Goal: Task Accomplishment & Management: Complete application form

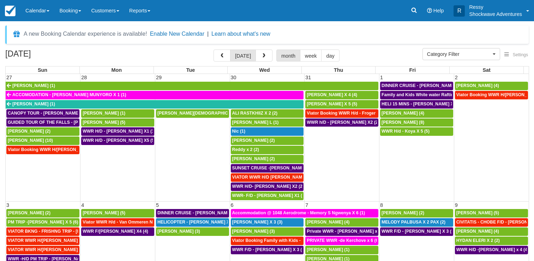
select select
click at [363, 101] on div "SUSAN CHALKER X 5 (5)" at bounding box center [342, 104] width 70 height 6
select select
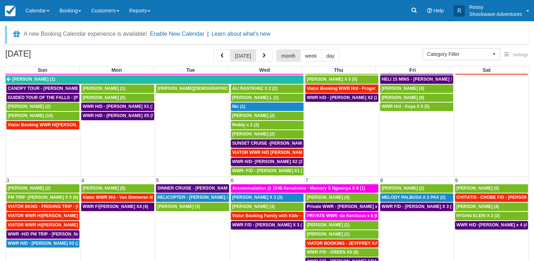
scroll to position [35, 0]
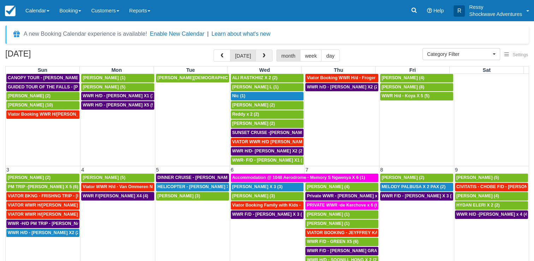
click at [266, 59] on button "button" at bounding box center [264, 55] width 17 height 12
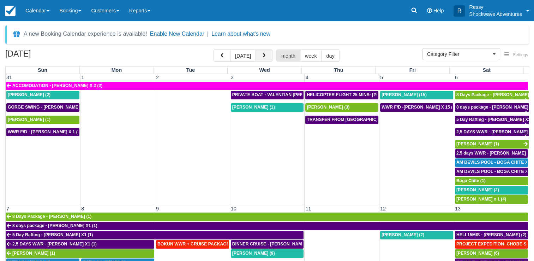
click at [265, 60] on button "button" at bounding box center [264, 55] width 17 height 12
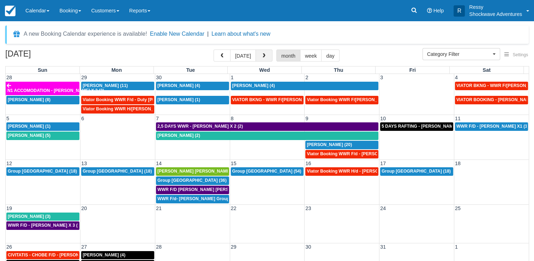
click at [265, 60] on button "button" at bounding box center [264, 55] width 17 height 12
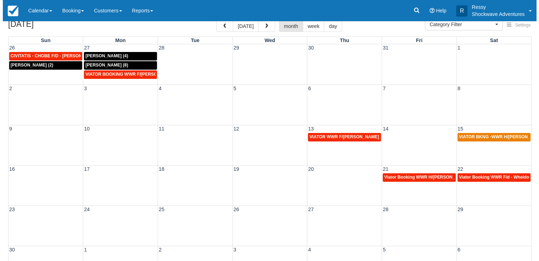
scroll to position [58, 0]
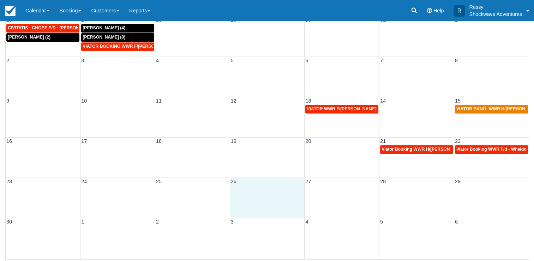
click at [258, 193] on div "23 24 25 26 27 28 29" at bounding box center [267, 197] width 523 height 40
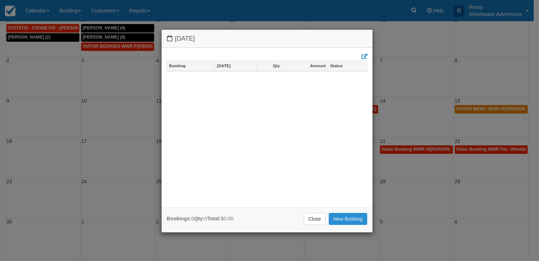
click at [351, 221] on link "New Booking" at bounding box center [348, 219] width 38 height 12
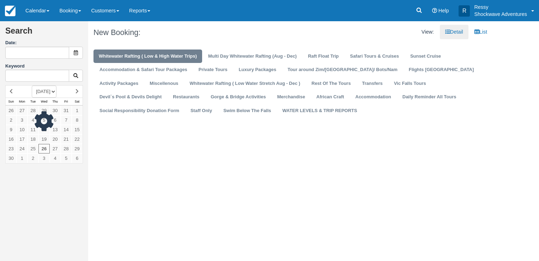
type input "[DATE]"
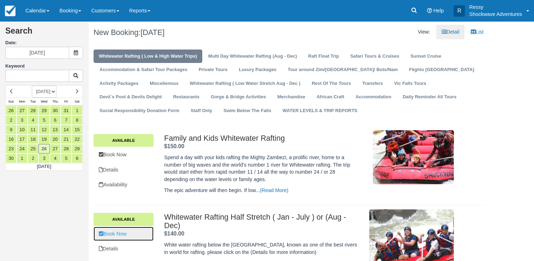
click at [124, 234] on link "Book Now" at bounding box center [124, 233] width 60 height 14
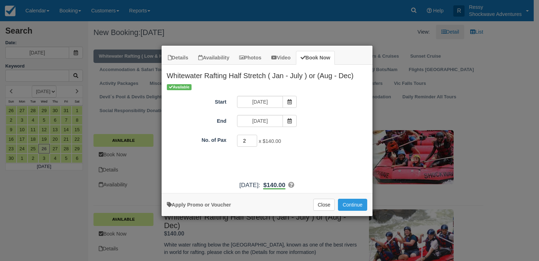
type input "2"
click at [253, 138] on input "2" at bounding box center [247, 141] width 20 height 12
click at [347, 204] on button "Continue" at bounding box center [352, 204] width 29 height 12
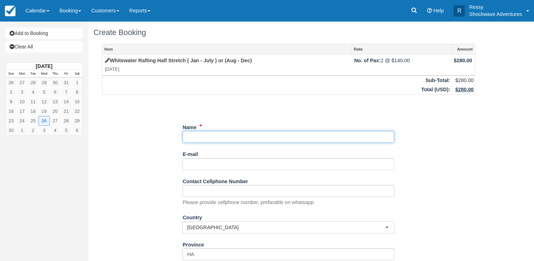
click at [216, 133] on input "Name" at bounding box center [289, 137] width 212 height 12
click at [221, 133] on input "Name" at bounding box center [289, 137] width 212 height 12
paste input "Inclusions Buffet lunch included Free drinks included Free hotel pickup and dro…"
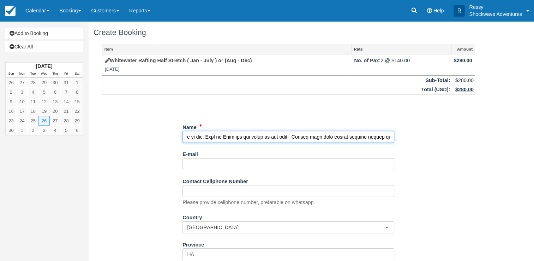
scroll to position [0, 2717]
type input "Get Y/ Guide -Inclusions Buffet lunch included Free drinks included Free hotel …"
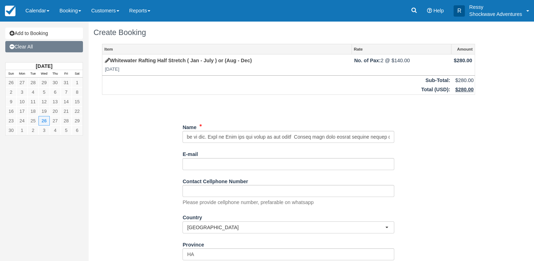
scroll to position [0, 0]
click at [65, 50] on link "Clear All" at bounding box center [44, 46] width 78 height 11
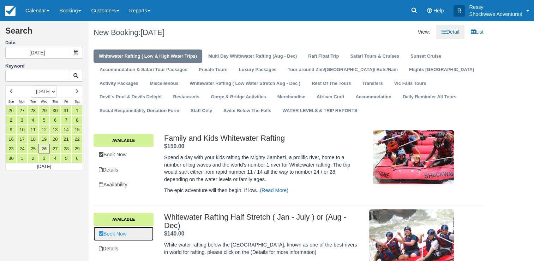
click at [141, 238] on link "Book Now" at bounding box center [124, 233] width 60 height 14
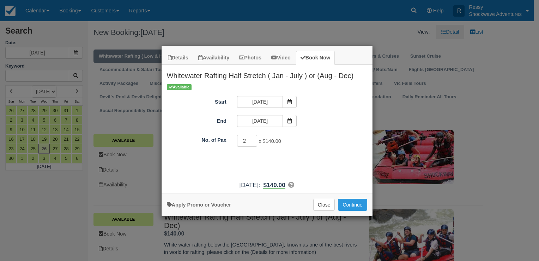
type input "2"
click at [255, 138] on input "2" at bounding box center [247, 141] width 20 height 12
click at [351, 204] on button "Continue" at bounding box center [352, 204] width 29 height 12
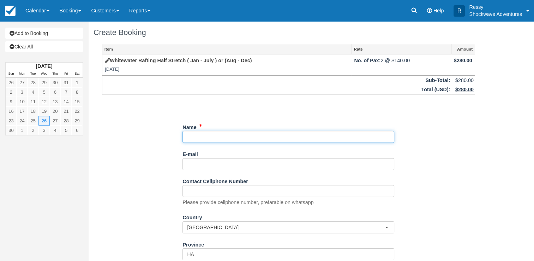
click at [196, 136] on input "Name" at bounding box center [289, 137] width 212 height 12
click at [225, 135] on input "Name" at bounding box center [289, 137] width 212 height 12
paste input "Julien Gödicke"
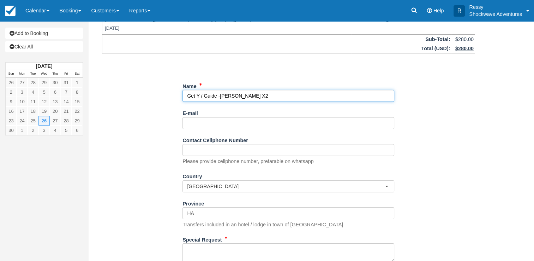
scroll to position [100, 0]
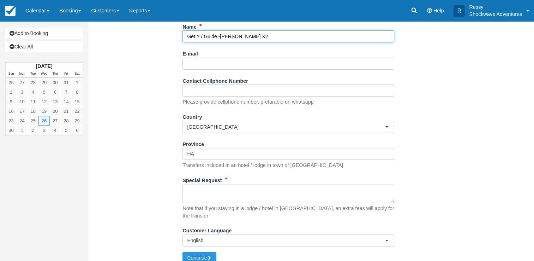
type input "Get Y / Guide -Julien Gödicke X2"
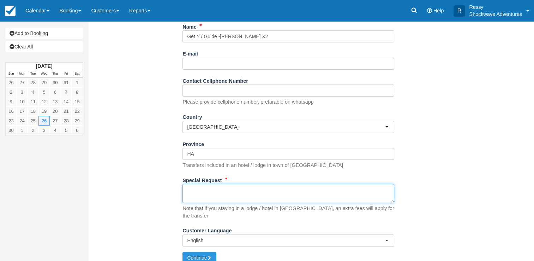
click at [193, 193] on textarea "Special Request" at bounding box center [289, 193] width 212 height 19
paste textarea "Date: November 26, 2025 8:00 AM Price: $ 320.00 Reference number: GYG48Y69GAV8 …"
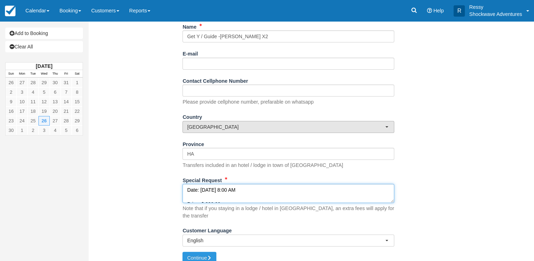
scroll to position [110, 0]
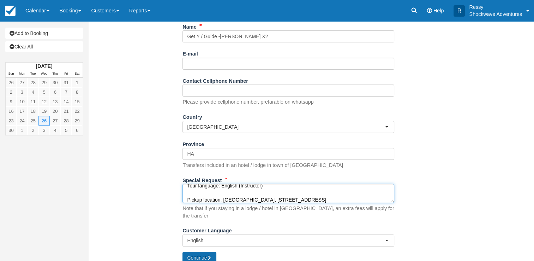
type textarea "Date: November 26, 2025 8:00 AM Price: $ 320.00 Reference number: GYG48Y69GAV8 …"
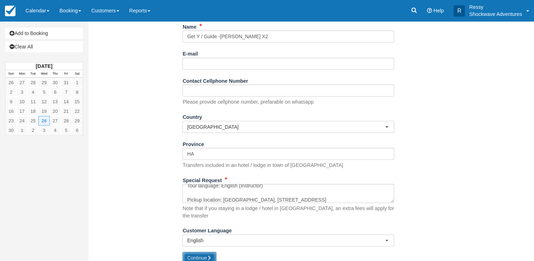
click at [190, 251] on button "Continue" at bounding box center [200, 257] width 34 height 12
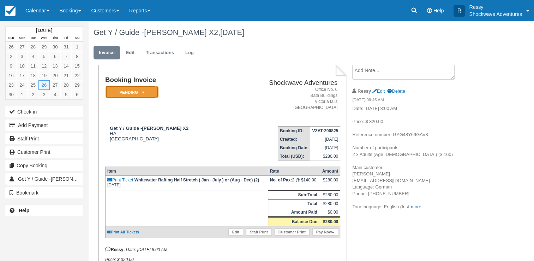
click at [139, 94] on em "Pending" at bounding box center [132, 92] width 53 height 12
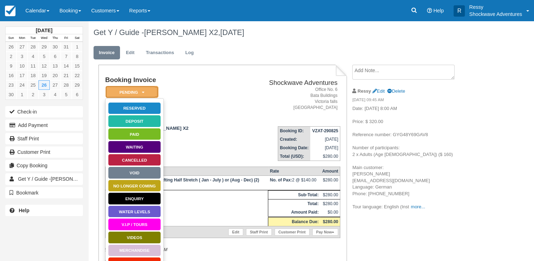
scroll to position [35, 0]
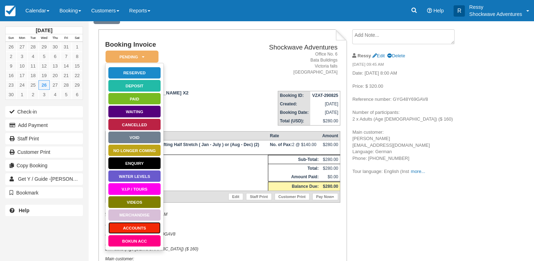
click at [154, 226] on link "ACCOUNTS" at bounding box center [134, 227] width 53 height 12
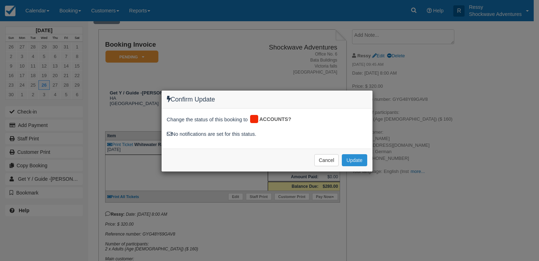
click at [357, 158] on button "Update" at bounding box center [354, 160] width 25 height 12
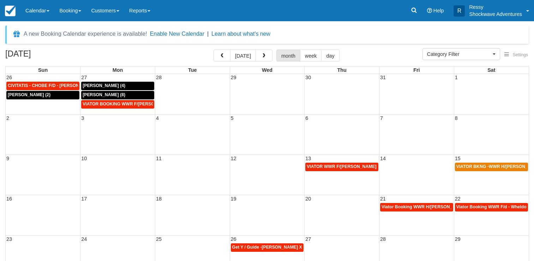
select select
click at [225, 57] on span "button" at bounding box center [222, 55] width 5 height 5
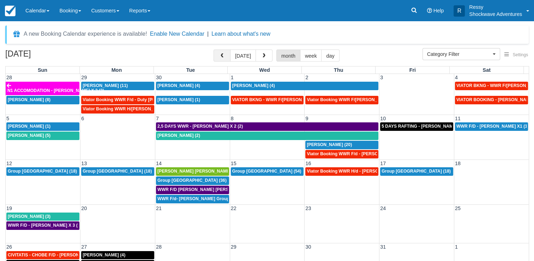
click at [225, 56] on span "button" at bounding box center [222, 55] width 5 height 5
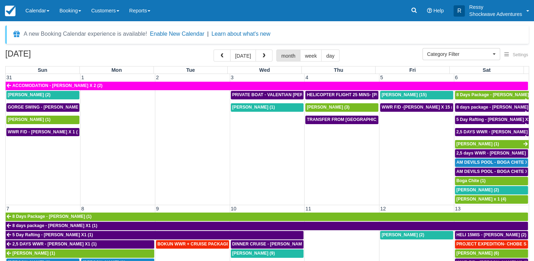
click at [214, 49] on button "button" at bounding box center [222, 55] width 17 height 12
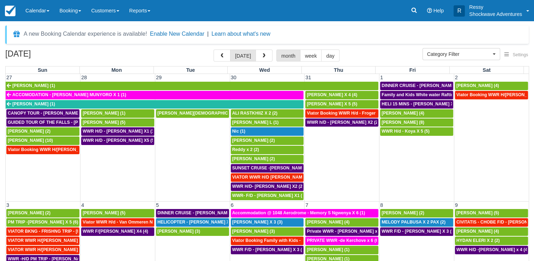
click at [214, 49] on button "button" at bounding box center [222, 55] width 17 height 12
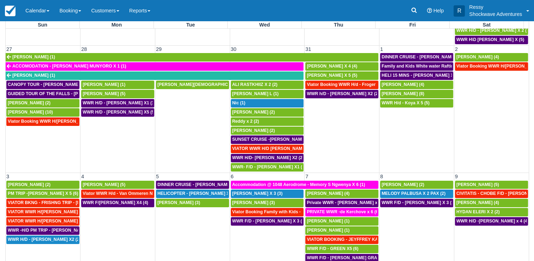
scroll to position [58, 0]
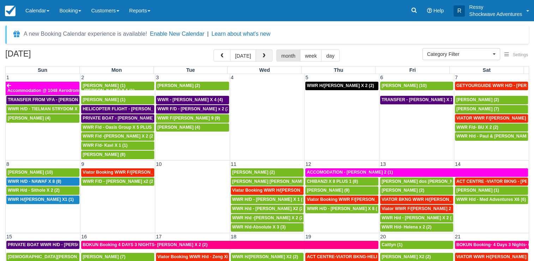
click at [262, 54] on span "button" at bounding box center [264, 55] width 5 height 5
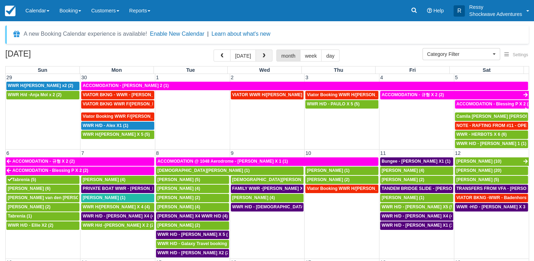
click at [262, 54] on span "button" at bounding box center [264, 55] width 5 height 5
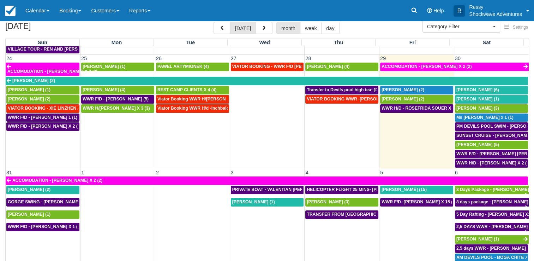
scroll to position [58, 0]
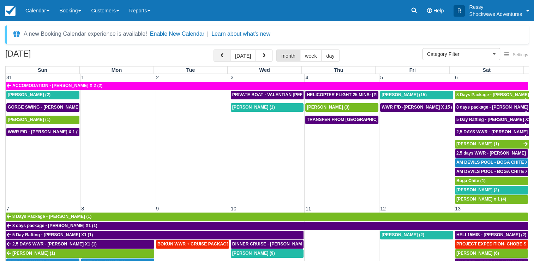
click at [223, 58] on span "button" at bounding box center [222, 55] width 5 height 5
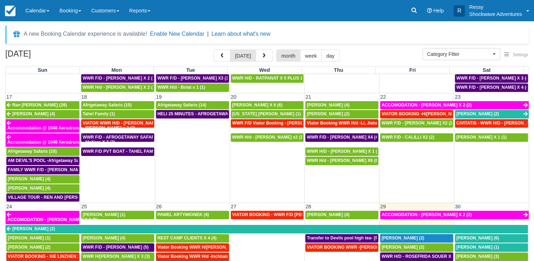
scroll to position [473, 0]
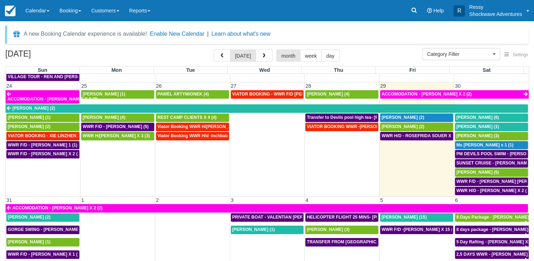
click at [214, 49] on button "button" at bounding box center [222, 55] width 17 height 12
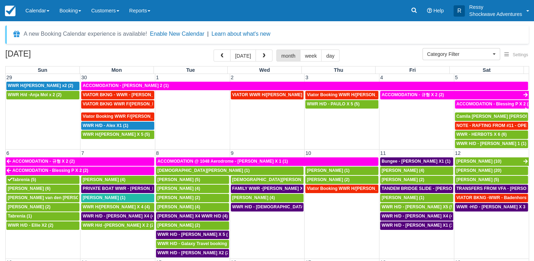
click at [214, 49] on button "button" at bounding box center [222, 55] width 17 height 12
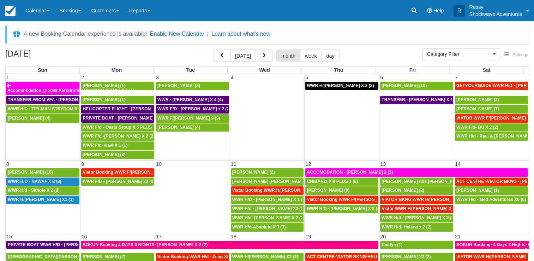
click at [214, 49] on button "button" at bounding box center [222, 55] width 17 height 12
